Goal: Contribute content: Add original content to the website for others to see

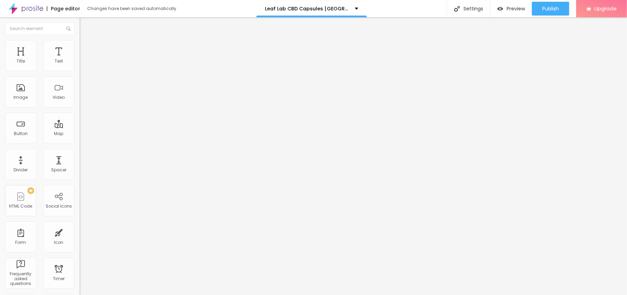
click at [80, 58] on img at bounding box center [82, 56] width 4 height 4
click at [86, 48] on span "Style" at bounding box center [91, 45] width 10 height 6
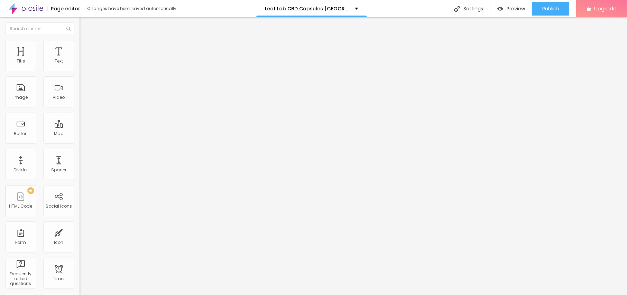
click at [86, 48] on span "Style" at bounding box center [91, 45] width 10 height 6
type input "95"
drag, startPoint x: 72, startPoint y: 75, endPoint x: 64, endPoint y: 74, distance: 8.7
type input "90"
click at [80, 71] on input "range" at bounding box center [102, 68] width 45 height 6
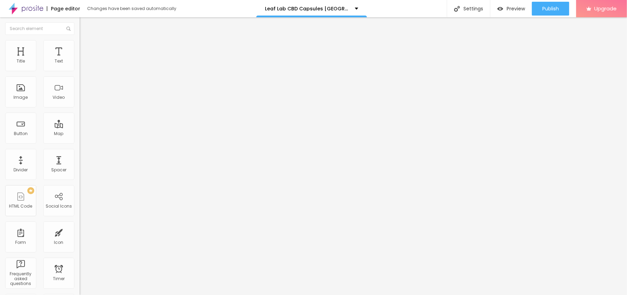
type input "85"
type input "80"
drag, startPoint x: 61, startPoint y: 74, endPoint x: 54, endPoint y: 73, distance: 6.7
type input "80"
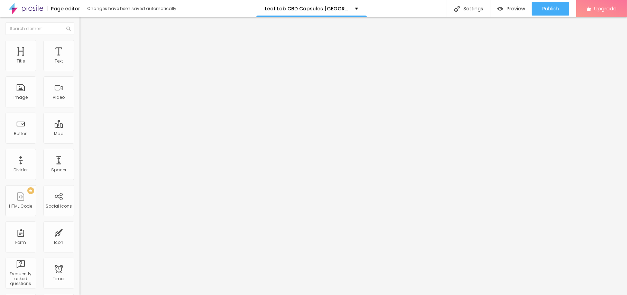
click at [80, 71] on input "range" at bounding box center [102, 68] width 45 height 6
type input "75"
type input "70"
drag, startPoint x: 54, startPoint y: 73, endPoint x: 48, endPoint y: 72, distance: 6.6
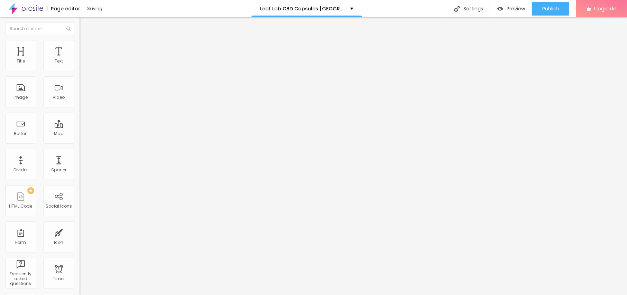
type input "70"
click at [80, 71] on input "range" at bounding box center [102, 68] width 45 height 6
type input "65"
type input "60"
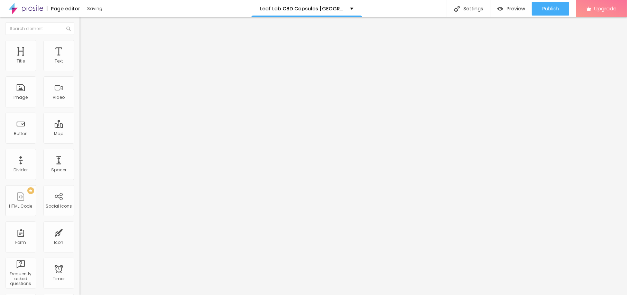
type input "60"
type input "55"
type input "50"
drag, startPoint x: 48, startPoint y: 72, endPoint x: 35, endPoint y: 73, distance: 12.5
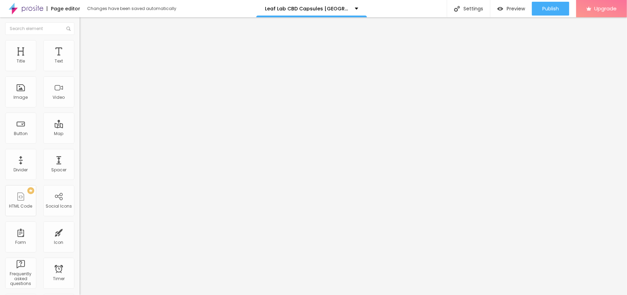
type input "50"
click at [80, 71] on input "range" at bounding box center [102, 68] width 45 height 6
click at [86, 41] on span "Content" at bounding box center [94, 38] width 17 height 6
click at [80, 70] on input "text" at bounding box center [121, 66] width 83 height 7
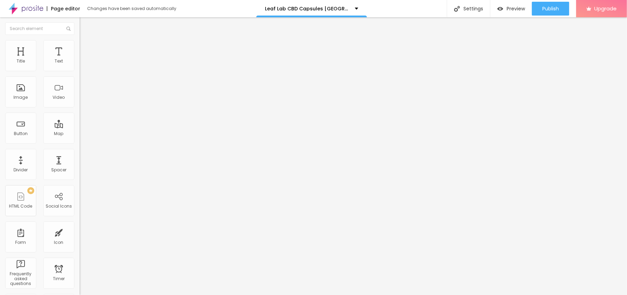
paste input "Leaf Lab CBD Capsules [GEOGRAPHIC_DATA] & [GEOGRAPHIC_DATA]"
type input "Leaf Lab CBD Capsules [GEOGRAPHIC_DATA] & [GEOGRAPHIC_DATA]"
drag, startPoint x: 41, startPoint y: 185, endPoint x: 0, endPoint y: 169, distance: 43.7
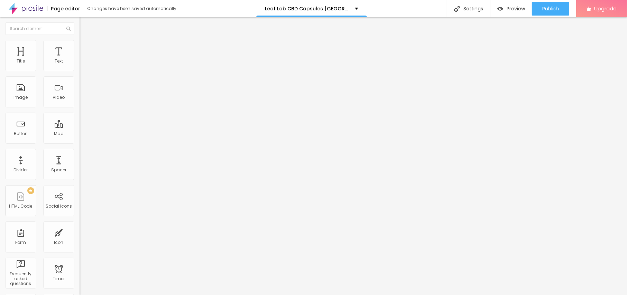
click at [80, 158] on div "Change image Image description (Alt) Leaf Lab CBD Capsules [GEOGRAPHIC_DATA] & …" at bounding box center [120, 106] width 80 height 104
paste input "[URL][DOMAIN_NAME][DOMAIN_NAME]"
type input "[URL][DOMAIN_NAME][DOMAIN_NAME]"
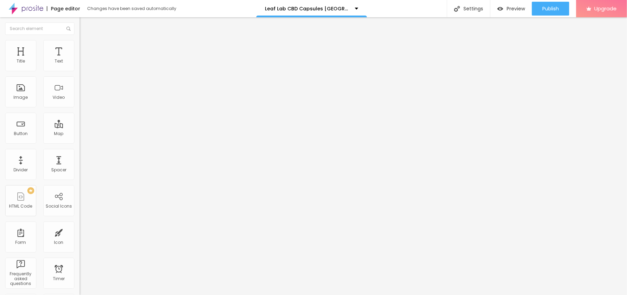
click at [80, 58] on div "Text" at bounding box center [120, 56] width 80 height 4
drag, startPoint x: 37, startPoint y: 81, endPoint x: 0, endPoint y: 71, distance: 37.9
click at [80, 71] on div "Text Click me Align Size Default Small Default Big Link URL https:// Open in ne…" at bounding box center [120, 104] width 80 height 101
paste input "😍👇ACHETEZ MAINTENANT😍👇"
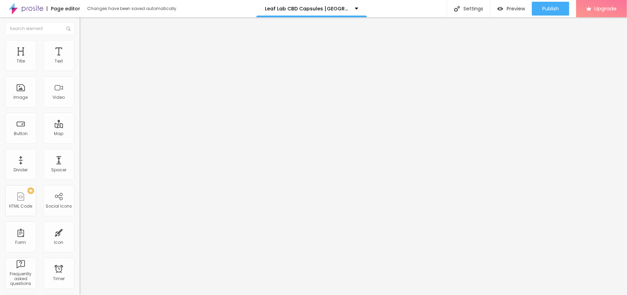
type input "😍👇ACHETEZ MAINTENANT😍👇"
drag, startPoint x: 30, startPoint y: 143, endPoint x: 0, endPoint y: 144, distance: 29.8
click at [80, 144] on div "Text 😍👇ACHETEZ MAINTENANT😍👇 Align Size Default Small Default Big Link URL https…" at bounding box center [120, 104] width 80 height 101
paste input "[URL][DOMAIN_NAME]"
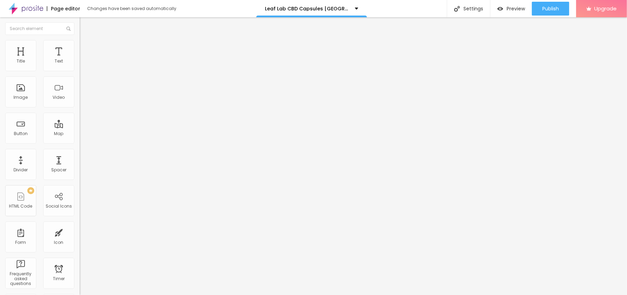
scroll to position [0, 36]
type input "[URL][DOMAIN_NAME]"
click at [546, 11] on span "Publish" at bounding box center [550, 9] width 17 height 6
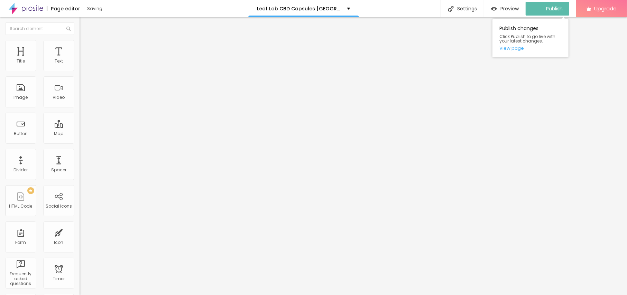
click at [513, 52] on div "Publish changes Click Publish to go live with your latest changes. View page" at bounding box center [530, 38] width 76 height 38
click at [510, 46] on link "View page" at bounding box center [530, 48] width 62 height 4
click at [542, 12] on div "Publish" at bounding box center [550, 9] width 17 height 14
click at [512, 50] on link "View page" at bounding box center [530, 48] width 62 height 4
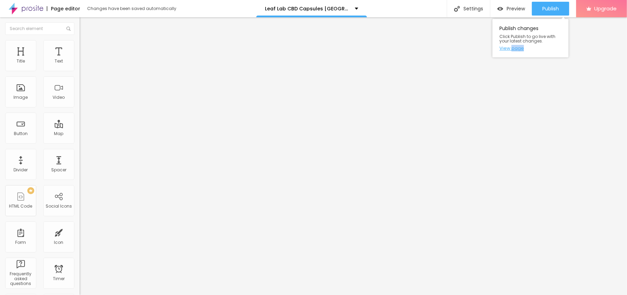
click at [514, 47] on link "View page" at bounding box center [530, 48] width 62 height 4
click at [80, 66] on button "button" at bounding box center [85, 62] width 10 height 7
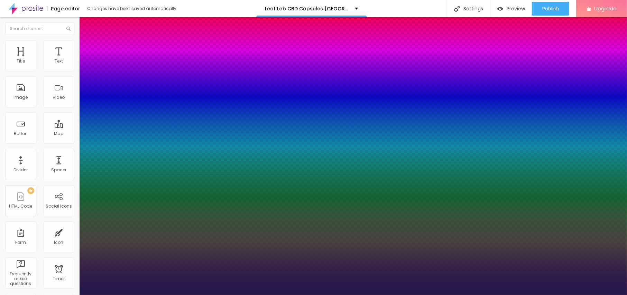
type input "1"
type input "14"
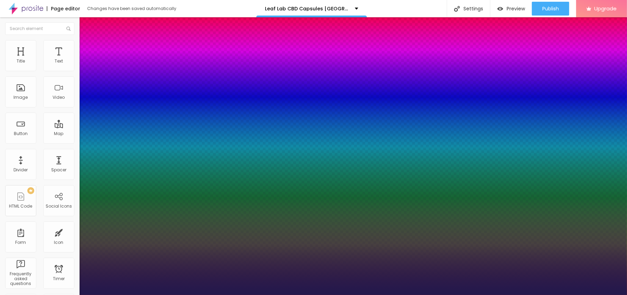
type input "1"
type input "15"
type input "1"
type input "16"
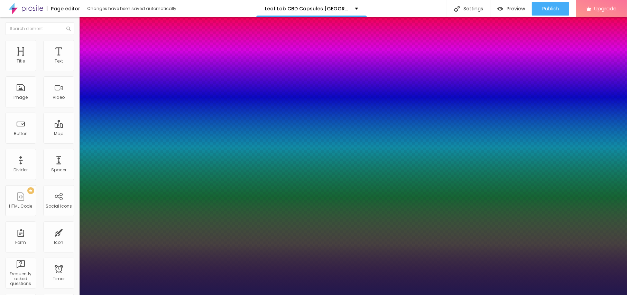
type input "16"
type input "1"
type input "17"
type input "1"
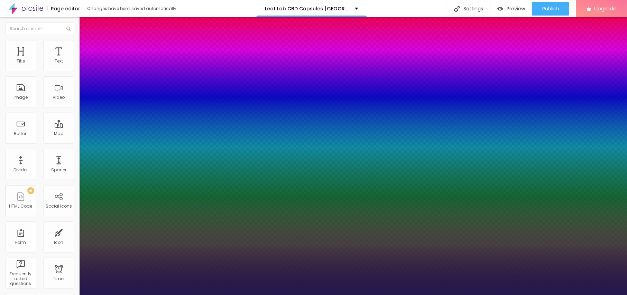
type input "18"
type input "1"
type input "19"
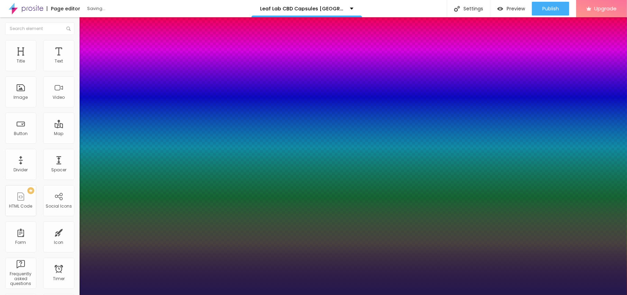
type input "1"
type input "20"
type input "1"
type input "21"
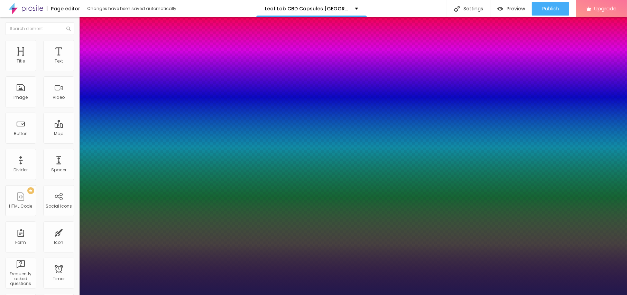
type input "21"
type input "1"
type input "22"
type input "1"
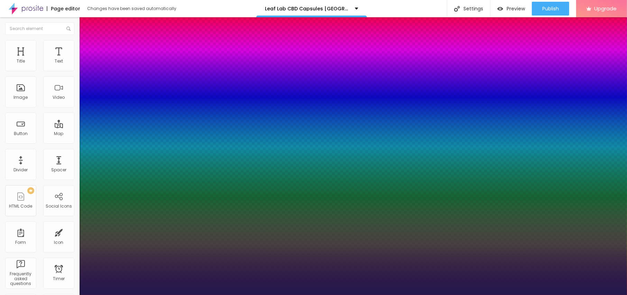
type input "23"
type input "1"
type input "22"
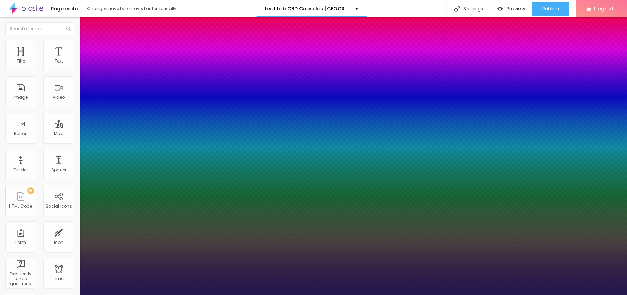
type input "1"
type input "21"
type input "1"
drag, startPoint x: 92, startPoint y: 115, endPoint x: 96, endPoint y: 118, distance: 4.8
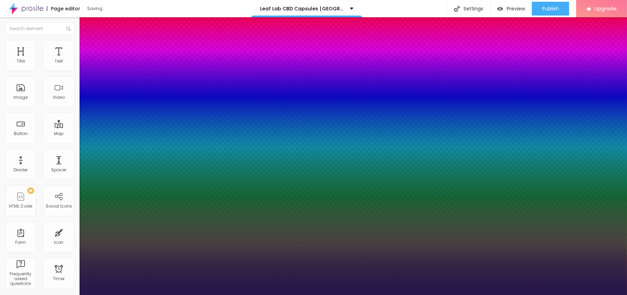
type input "21"
click at [245, 295] on div at bounding box center [313, 295] width 627 height 0
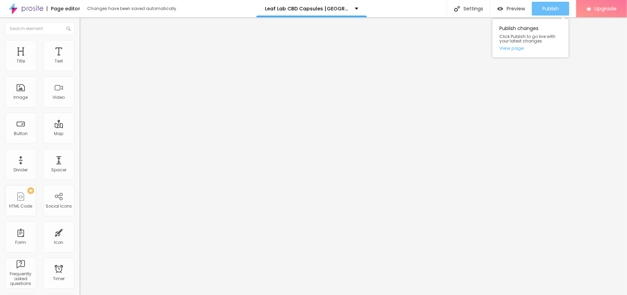
click at [545, 14] on div "Publish" at bounding box center [550, 9] width 17 height 14
click at [516, 48] on link "View page" at bounding box center [530, 48] width 62 height 4
click at [85, 24] on img "button" at bounding box center [88, 25] width 6 height 6
click at [80, 24] on button "Edit Text" at bounding box center [120, 25] width 80 height 16
click at [15, 7] on img at bounding box center [26, 8] width 35 height 17
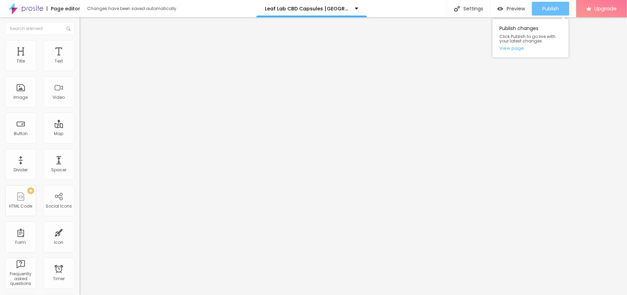
click at [549, 6] on span "Publish" at bounding box center [550, 9] width 17 height 6
click at [513, 46] on link "View page" at bounding box center [530, 48] width 62 height 4
